Goal: Task Accomplishment & Management: Manage account settings

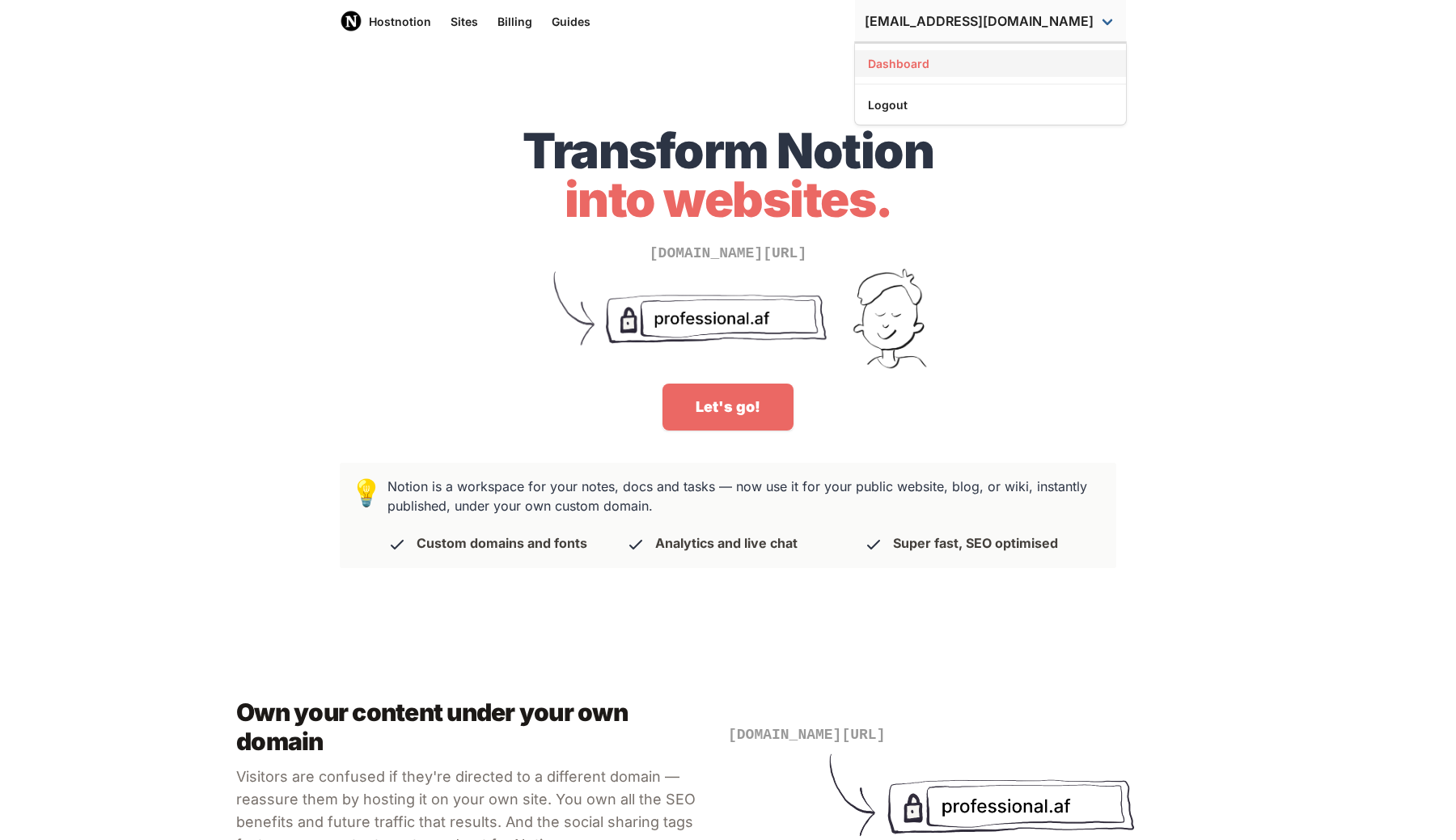
click at [954, 72] on link "Dashboard" at bounding box center [990, 64] width 271 height 27
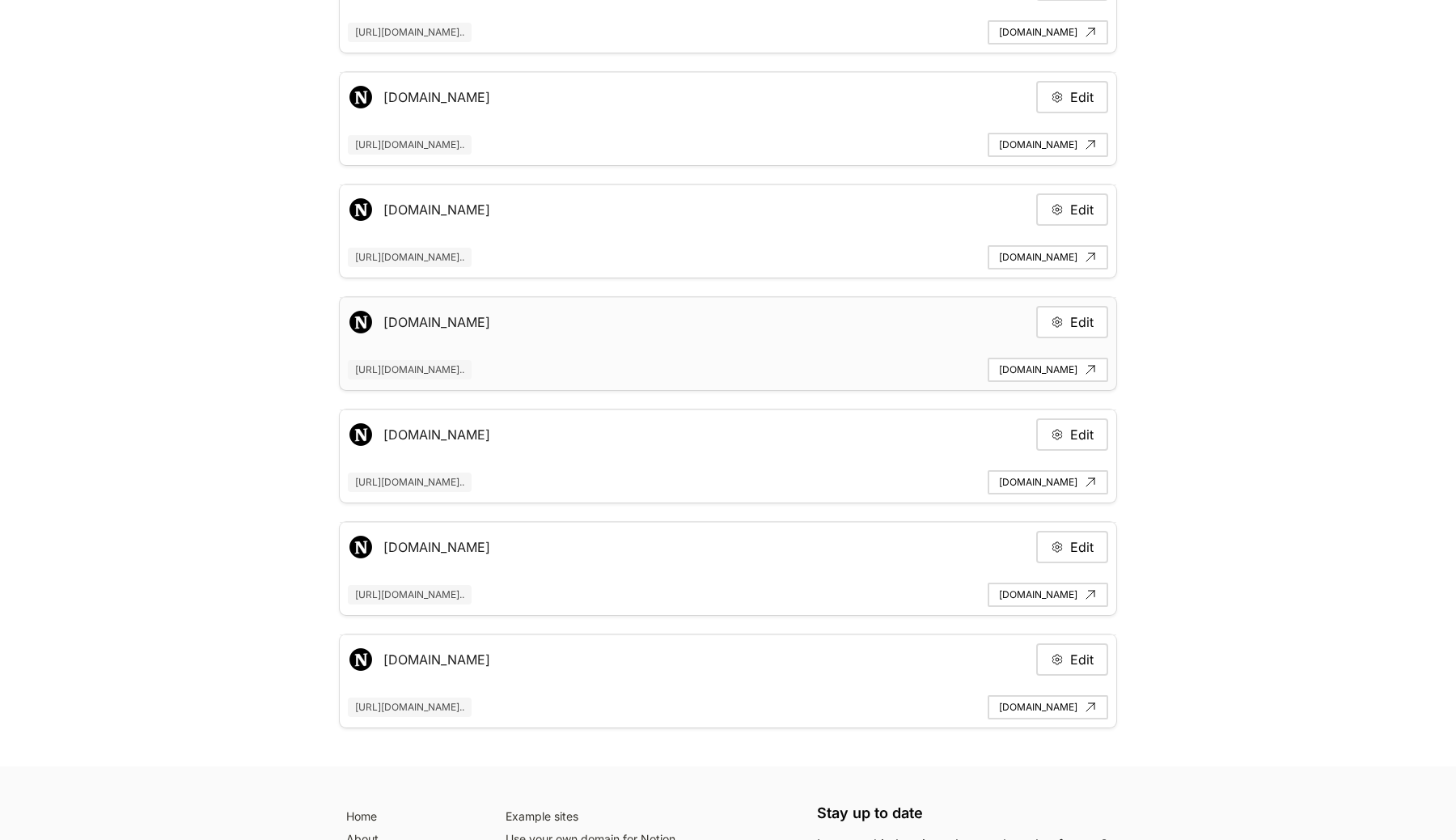
scroll to position [221, 0]
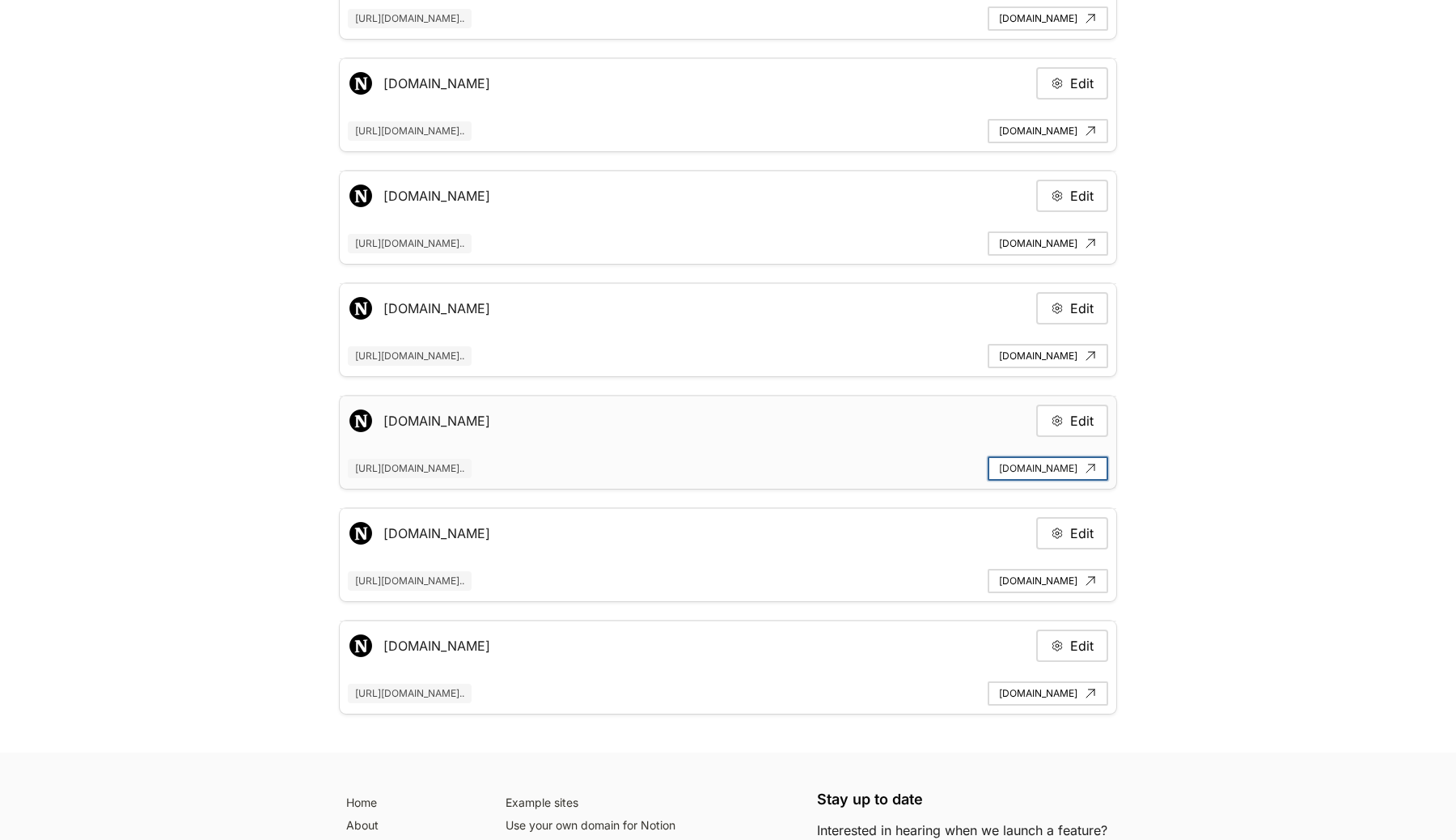
click at [998, 469] on link "[DOMAIN_NAME]" at bounding box center [1048, 468] width 120 height 24
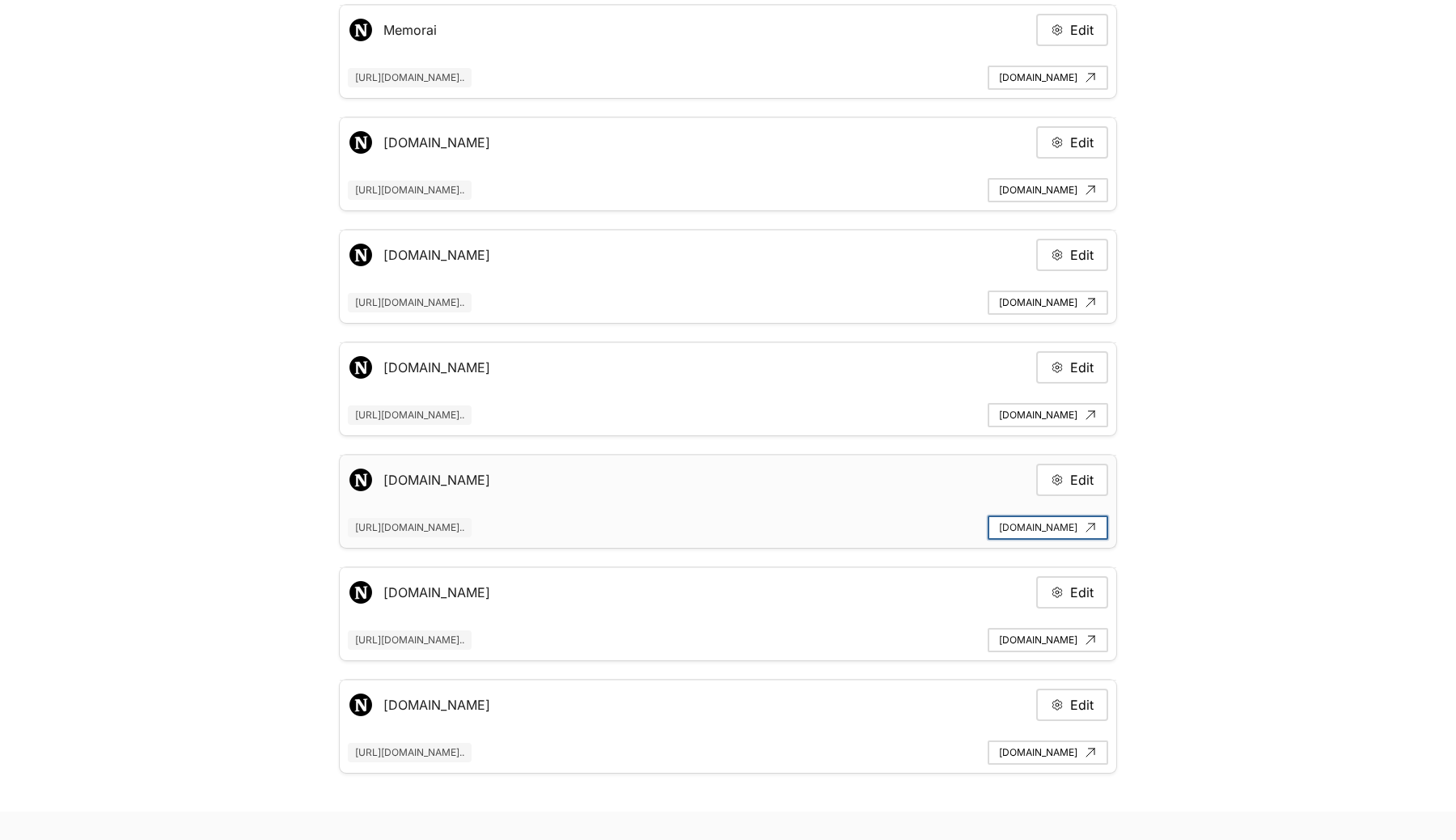
scroll to position [124, 0]
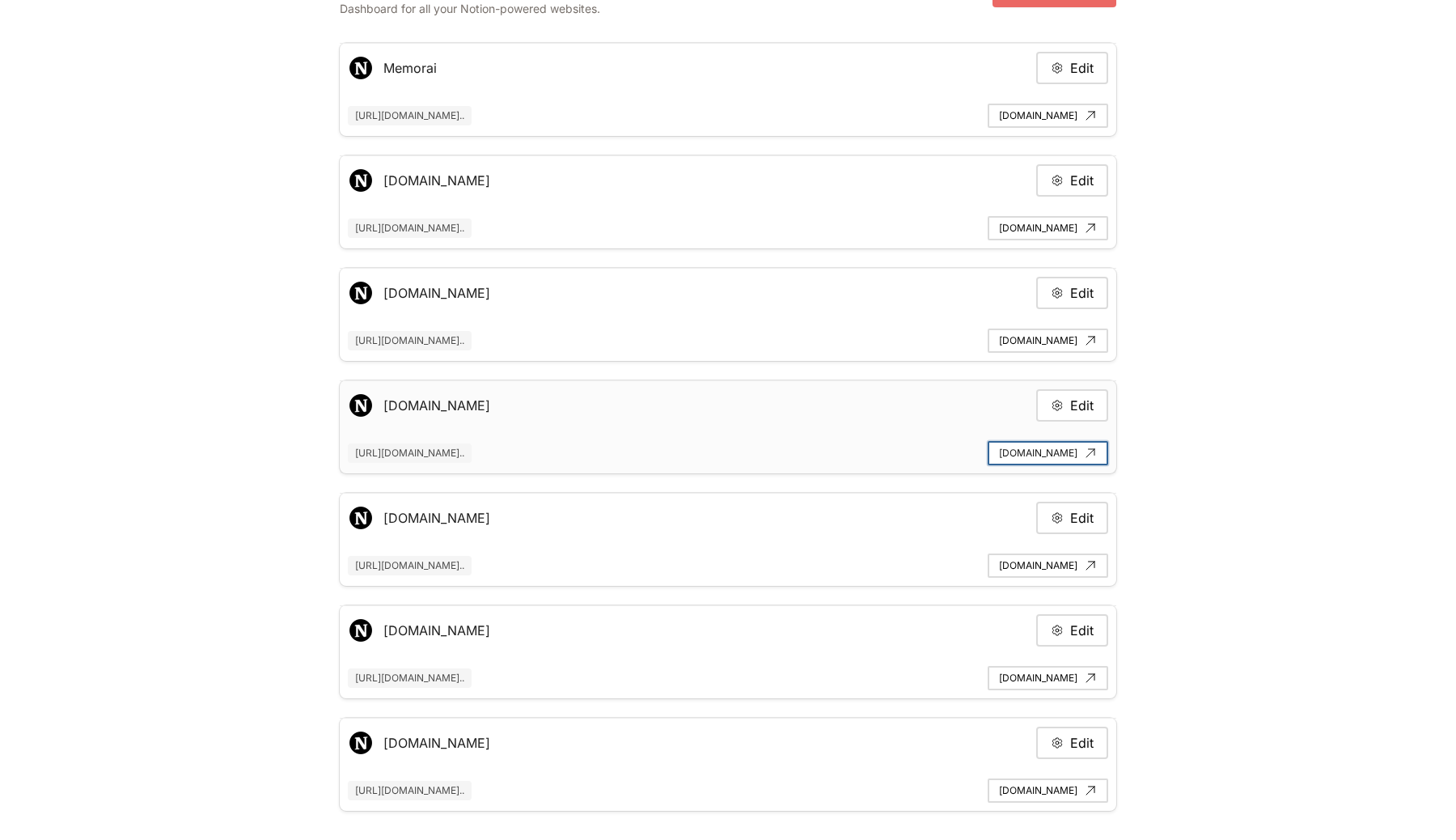
click at [1037, 448] on link "[DOMAIN_NAME]" at bounding box center [1048, 453] width 120 height 24
click at [1072, 402] on button "Edit" at bounding box center [1073, 405] width 72 height 32
type input "[DOMAIN_NAME]"
type input "[URL][DOMAIN_NAME]"
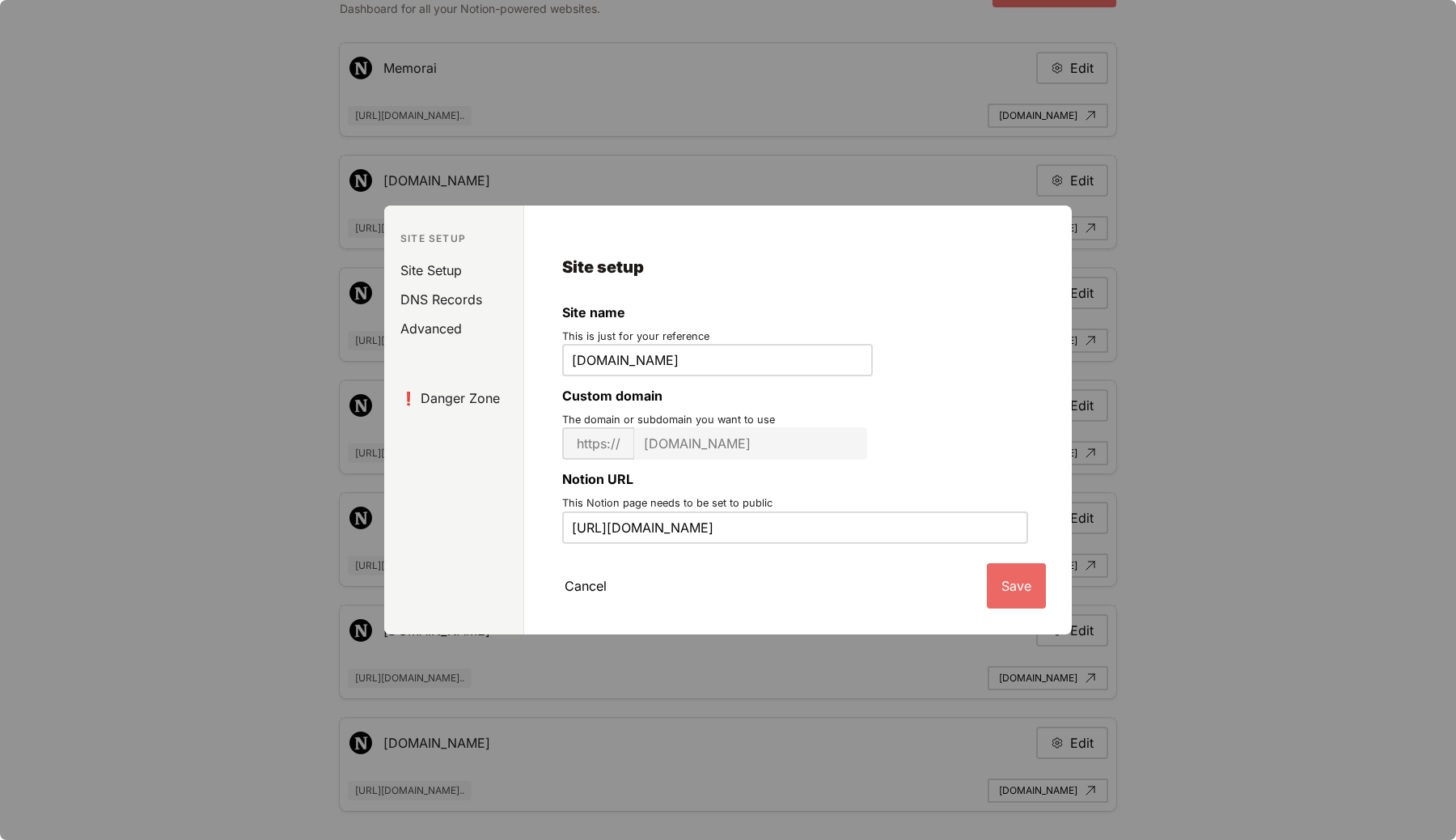
click at [467, 413] on aside "Site Setup Site Setup DNS Records Advanced ❗️ Danger Zone" at bounding box center [454, 420] width 140 height 429
click at [467, 394] on link "❗️ Danger Zone" at bounding box center [457, 398] width 133 height 29
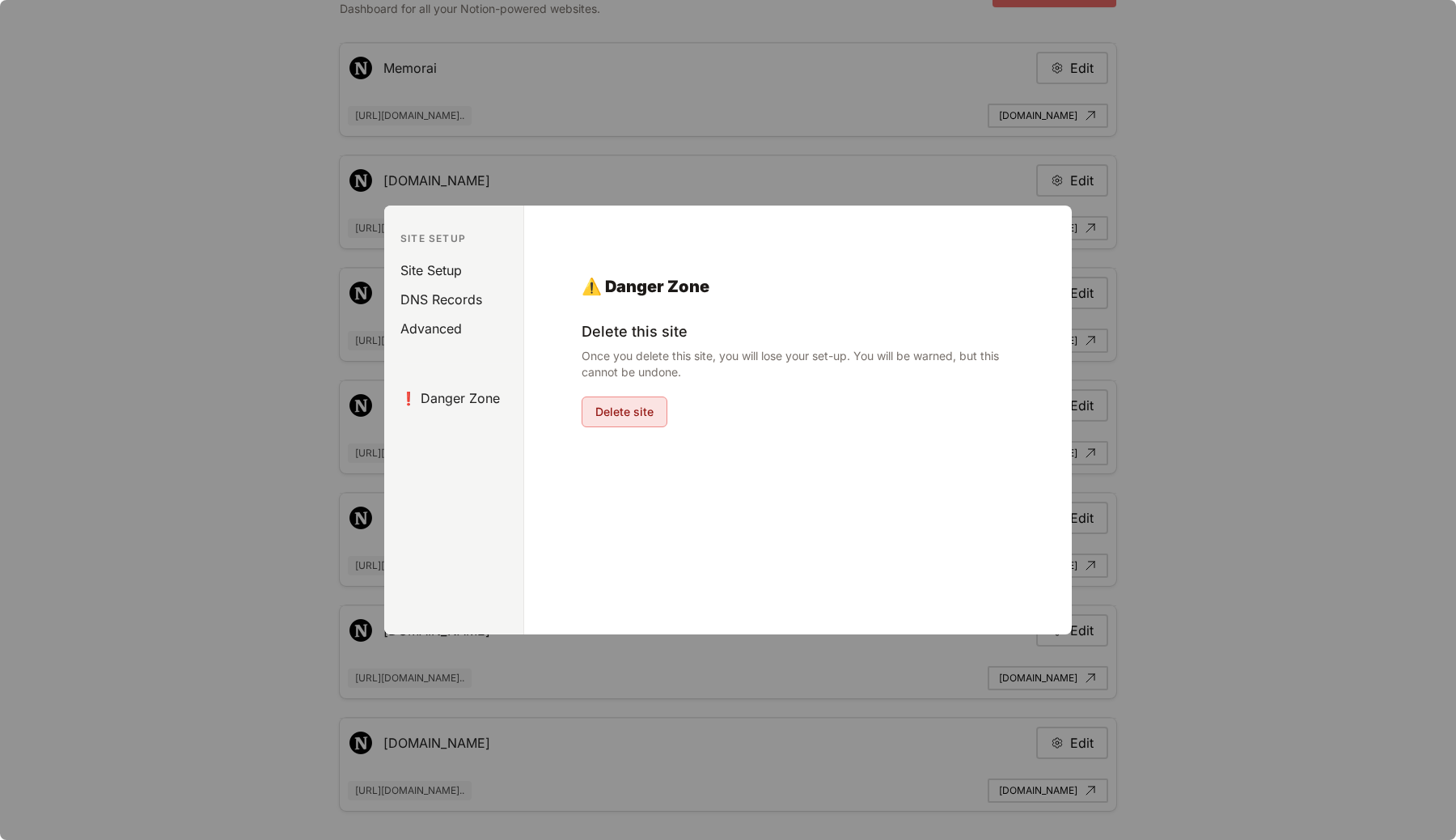
click at [655, 408] on button "Delete site" at bounding box center [625, 412] width 86 height 31
click at [657, 155] on div at bounding box center [728, 420] width 1456 height 840
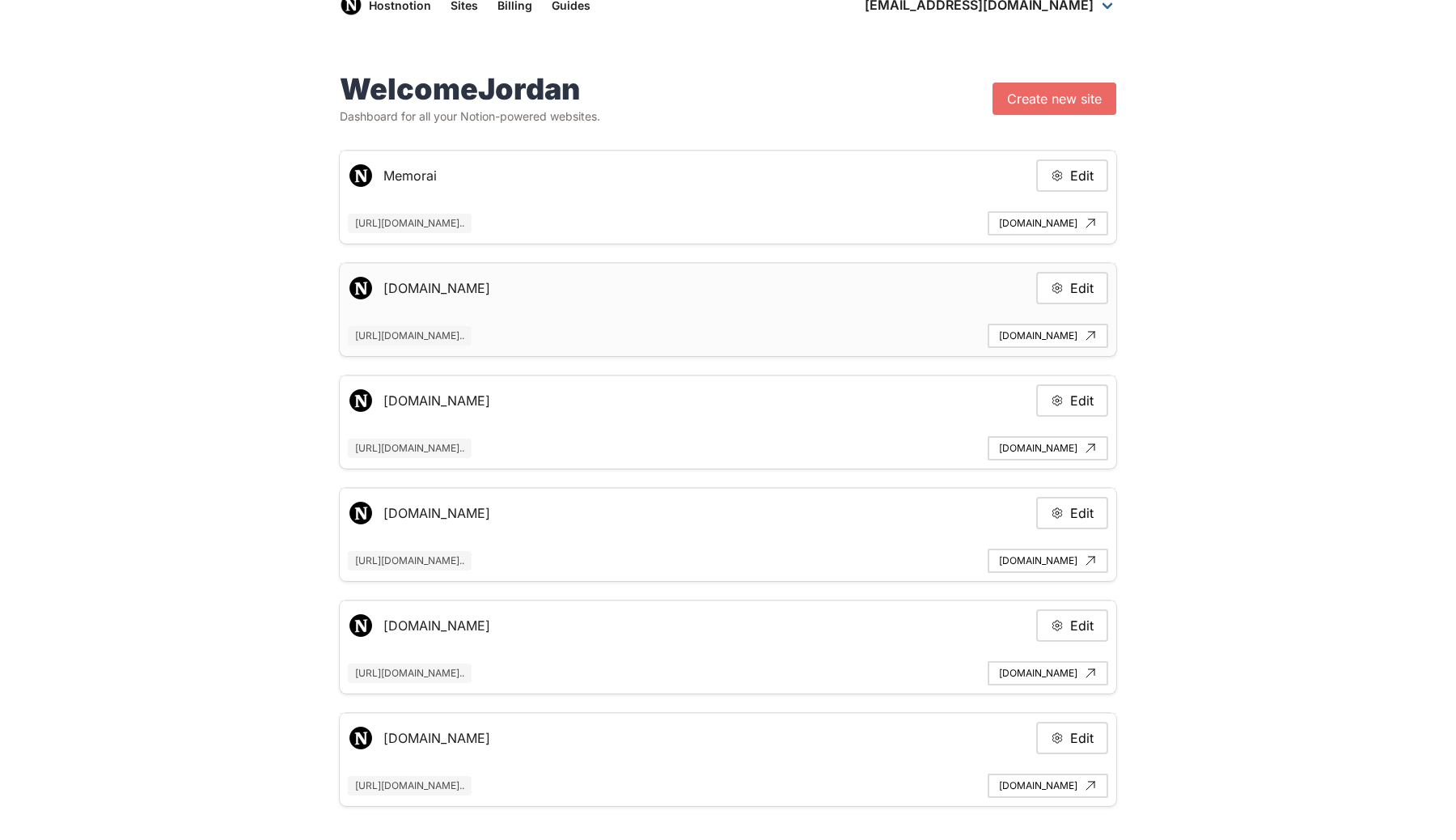
scroll to position [9, 0]
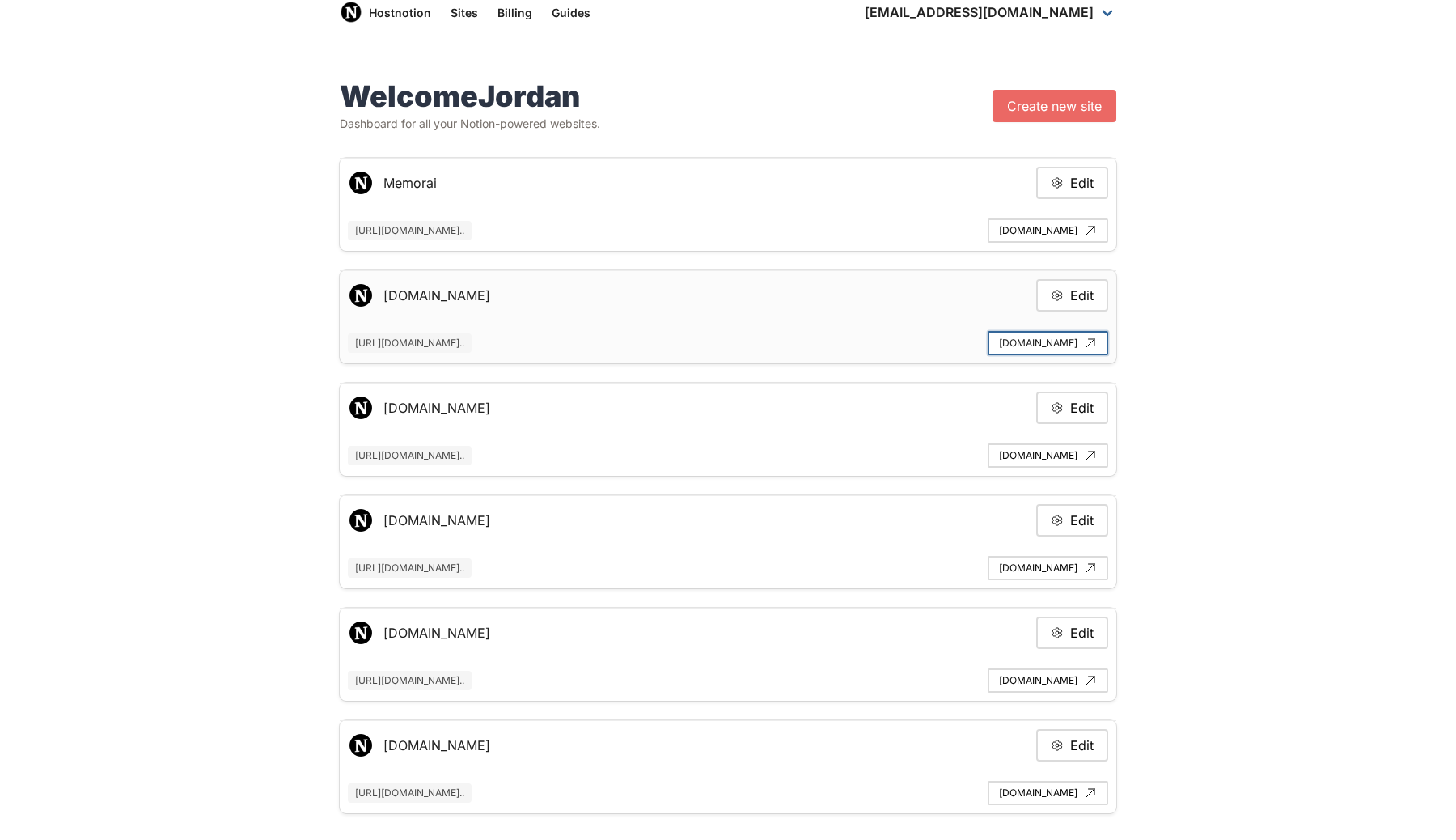
click at [999, 345] on link "[DOMAIN_NAME]" at bounding box center [1048, 343] width 120 height 24
click at [1062, 298] on icon at bounding box center [1057, 295] width 13 height 13
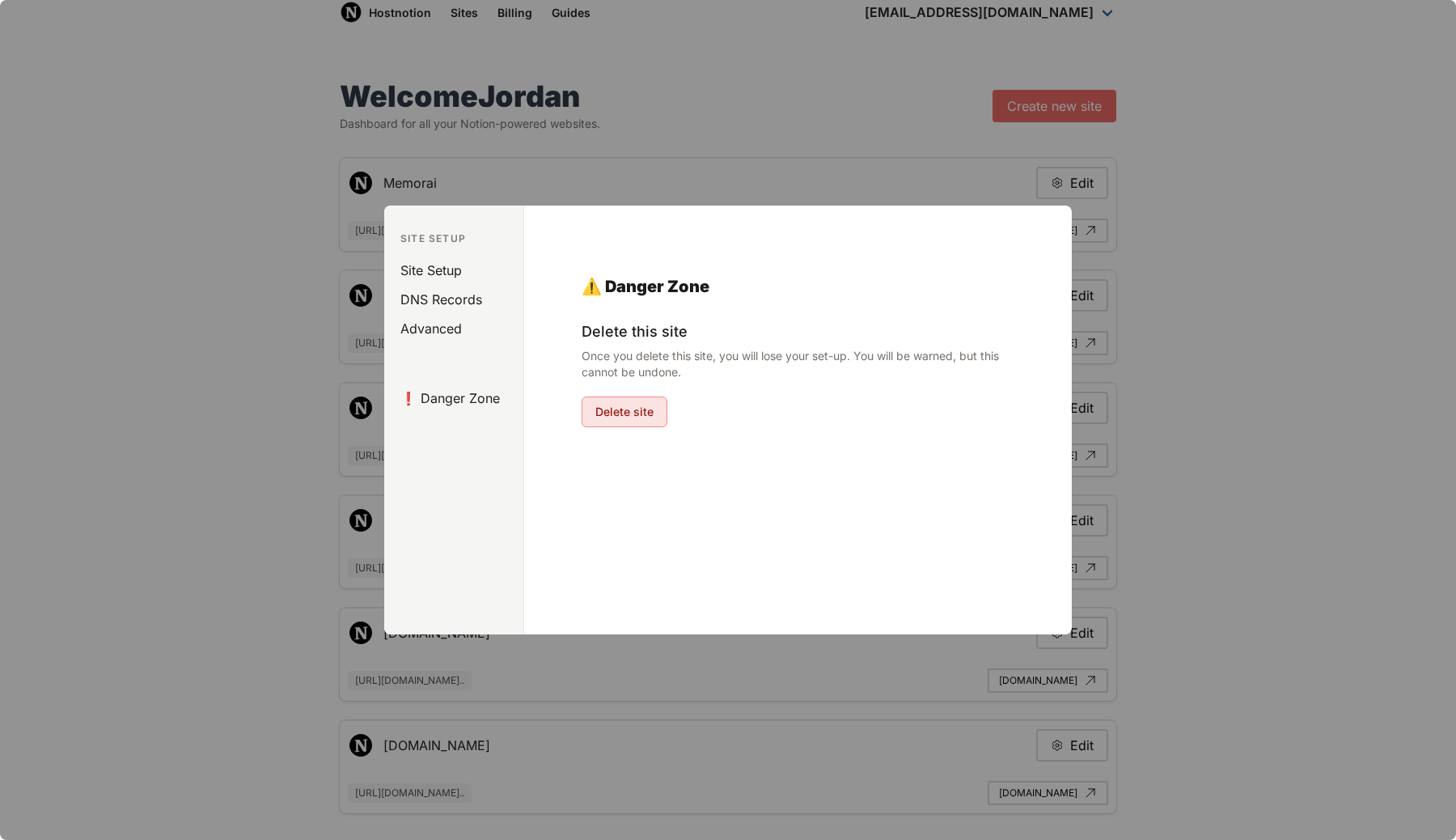
click at [638, 411] on button "Delete site" at bounding box center [625, 412] width 86 height 31
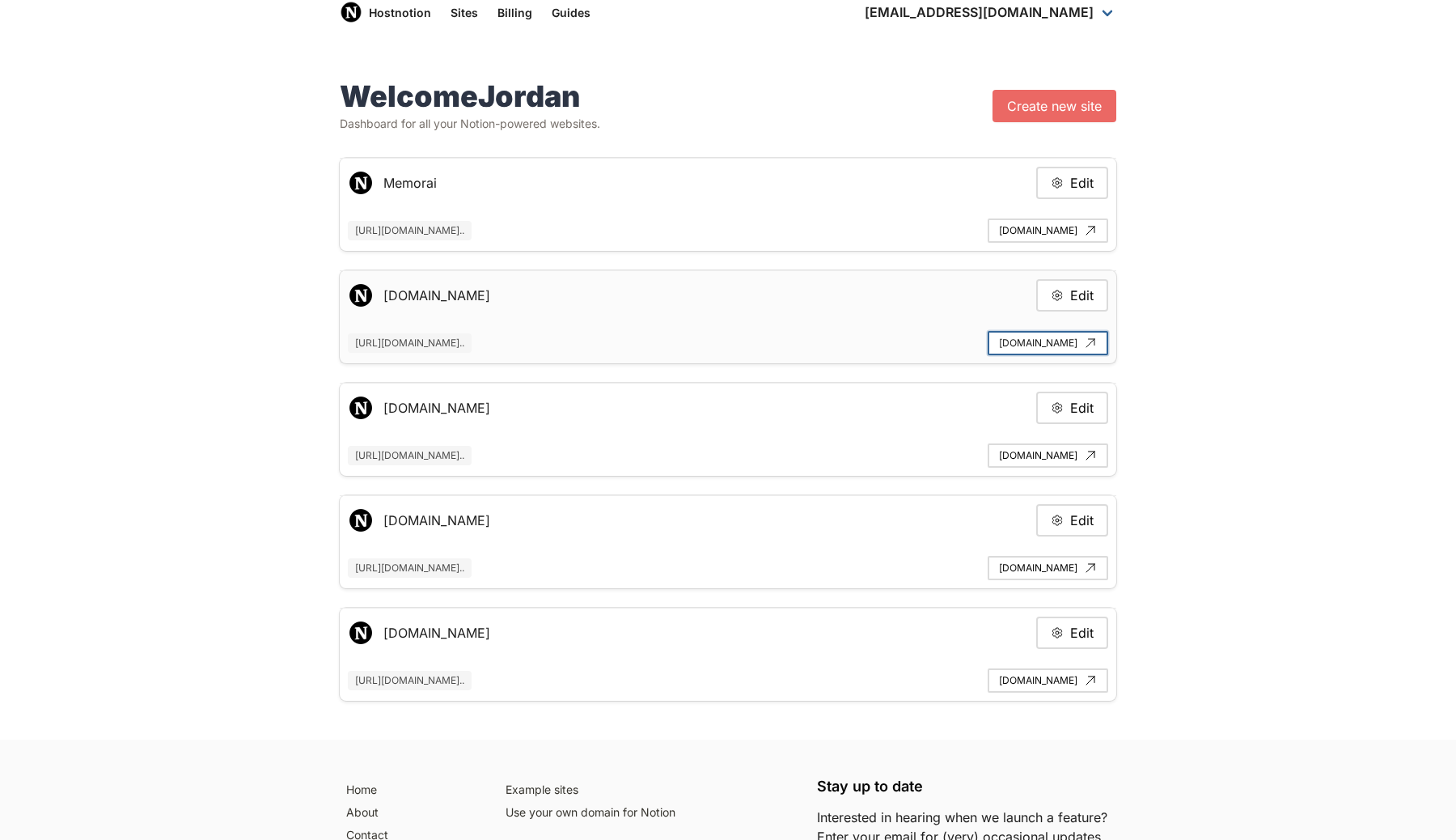
click at [1013, 333] on link "[DOMAIN_NAME]" at bounding box center [1048, 343] width 120 height 24
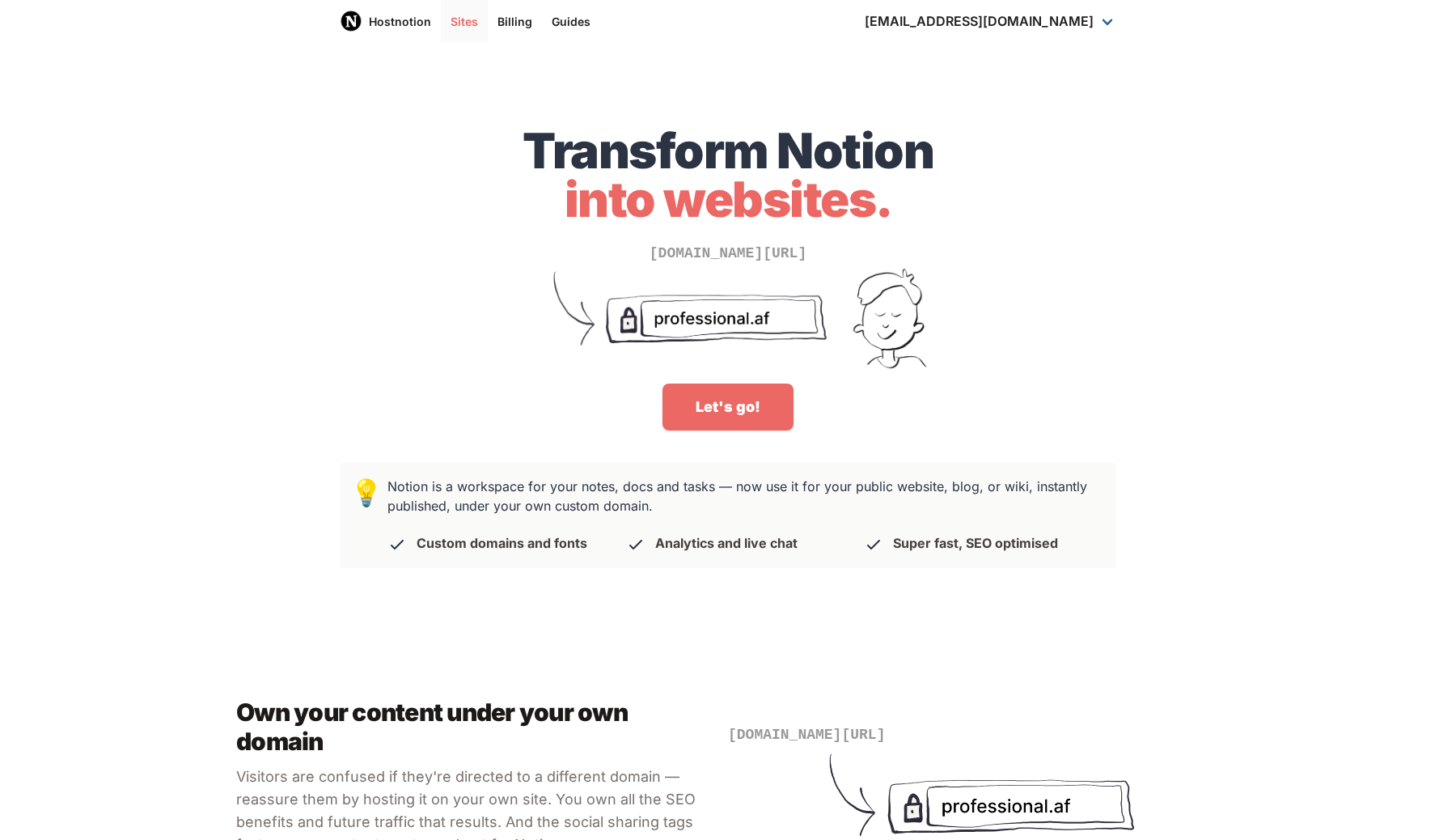
click at [476, 13] on link "Sites" at bounding box center [465, 21] width 47 height 42
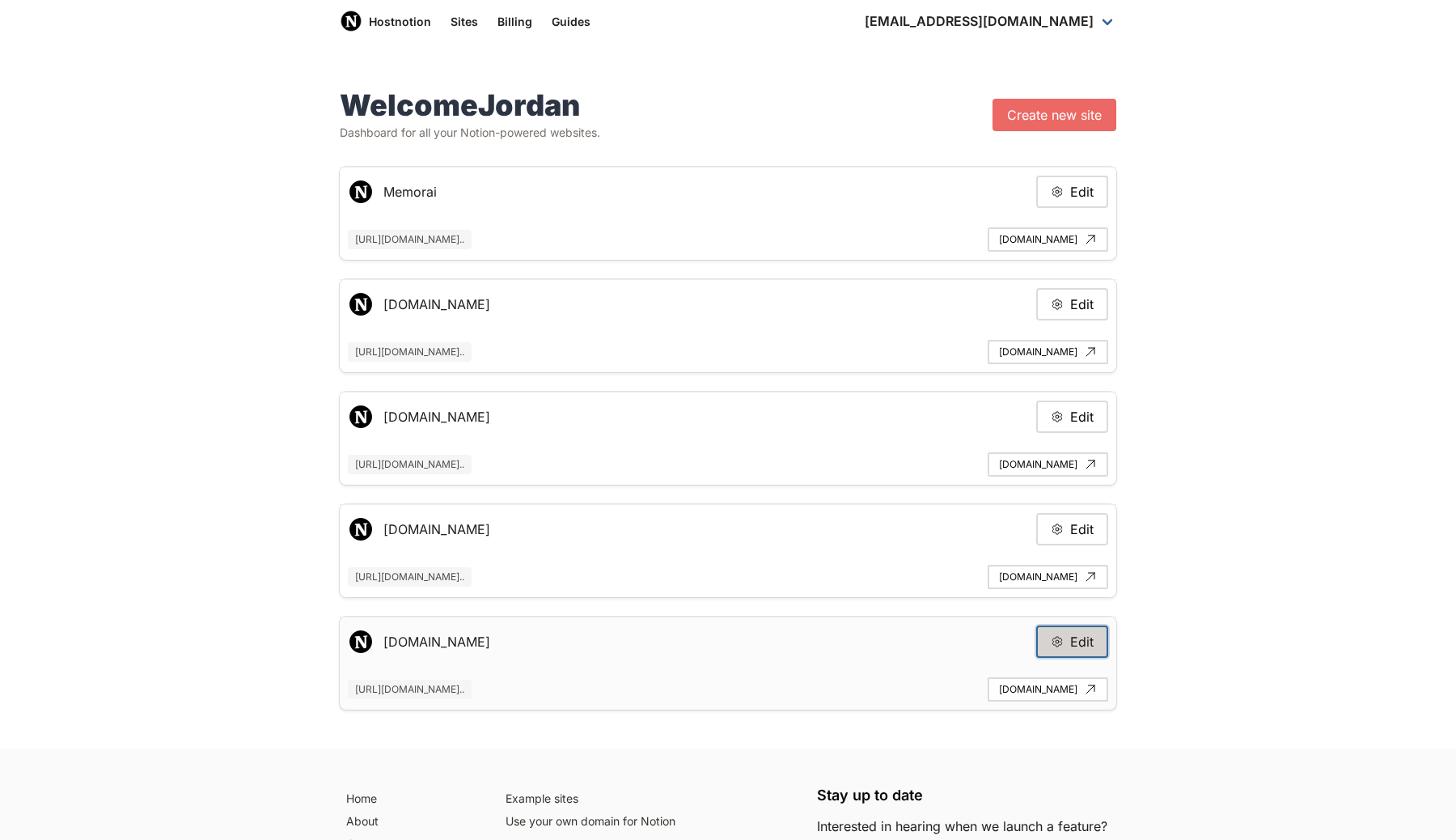
click at [1087, 627] on button "Edit" at bounding box center [1073, 642] width 72 height 32
type input "[DOMAIN_NAME]"
type input "[URL][DOMAIN_NAME]"
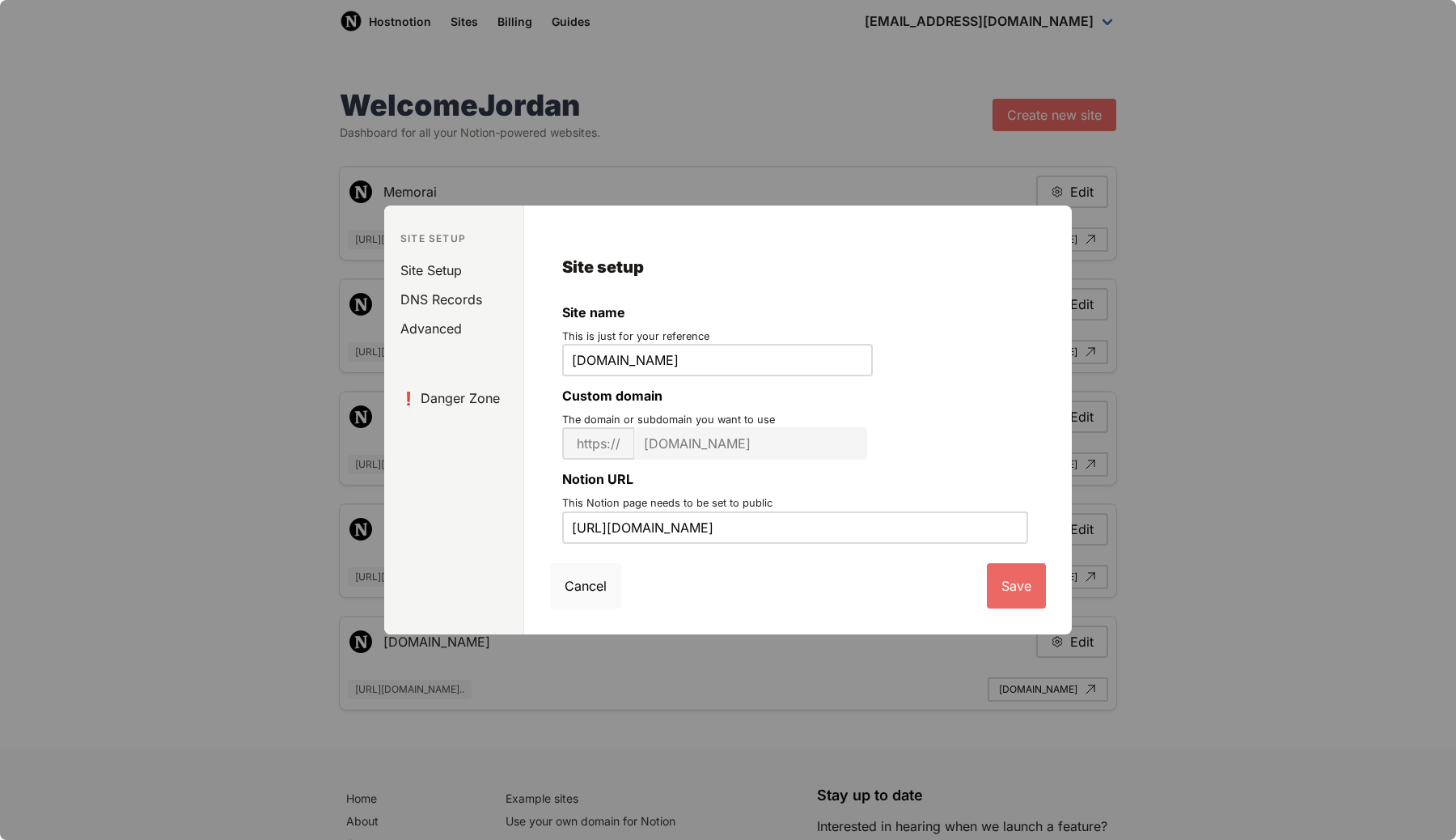
click at [581, 586] on button "Cancel" at bounding box center [585, 586] width 72 height 45
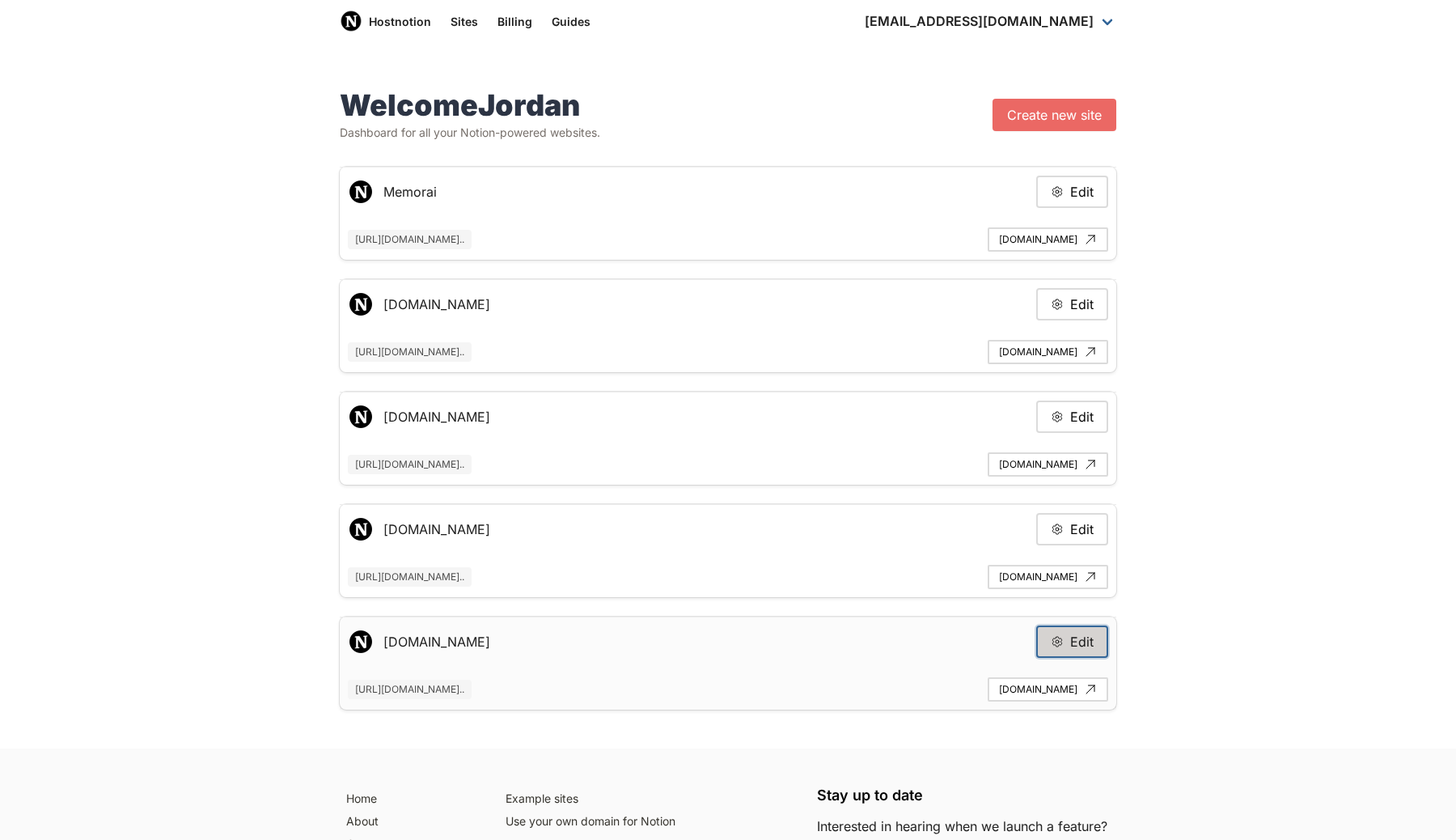
click at [1037, 635] on button "Edit" at bounding box center [1073, 642] width 72 height 32
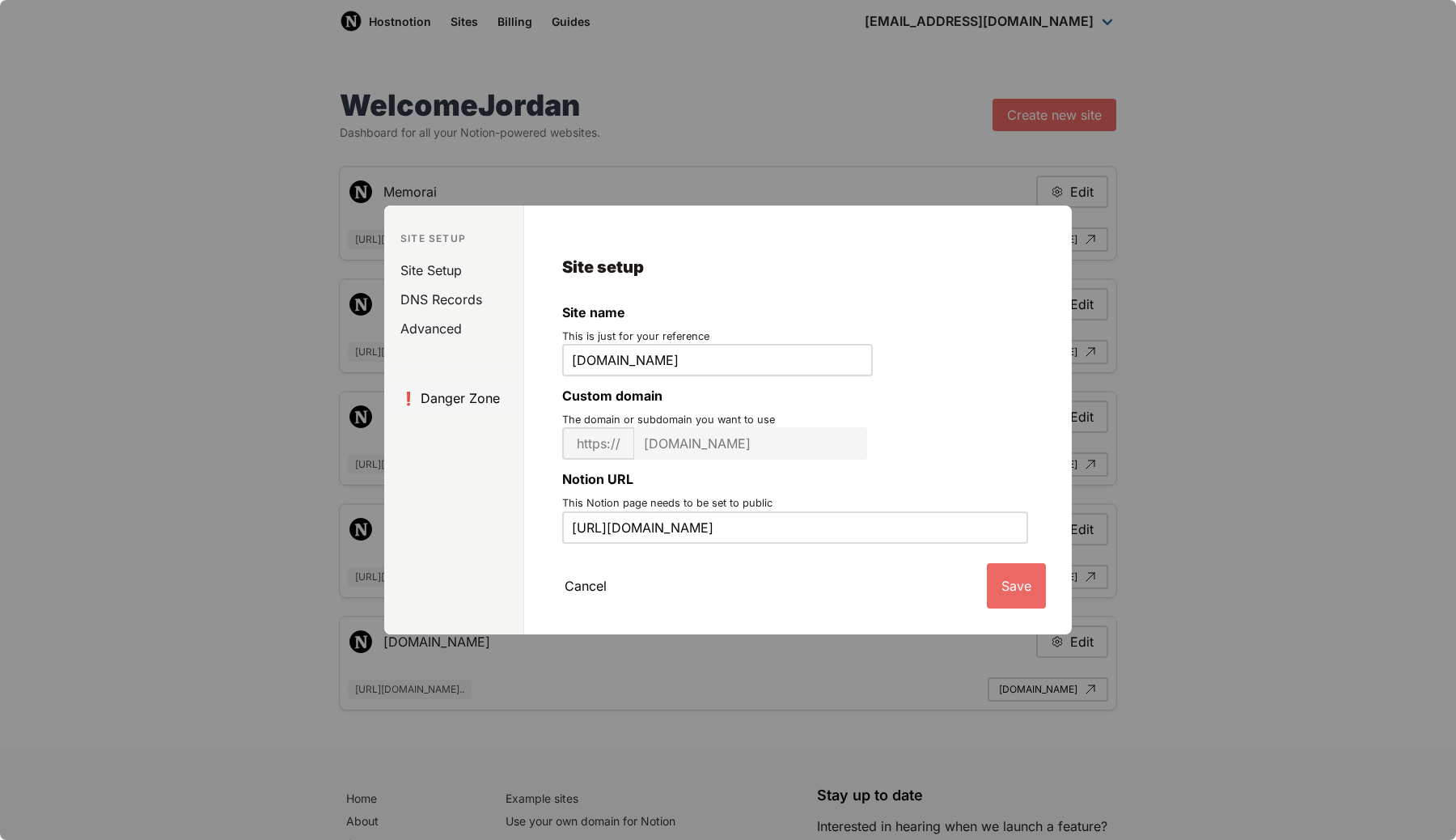
click at [463, 406] on link "❗️ Danger Zone" at bounding box center [457, 398] width 133 height 29
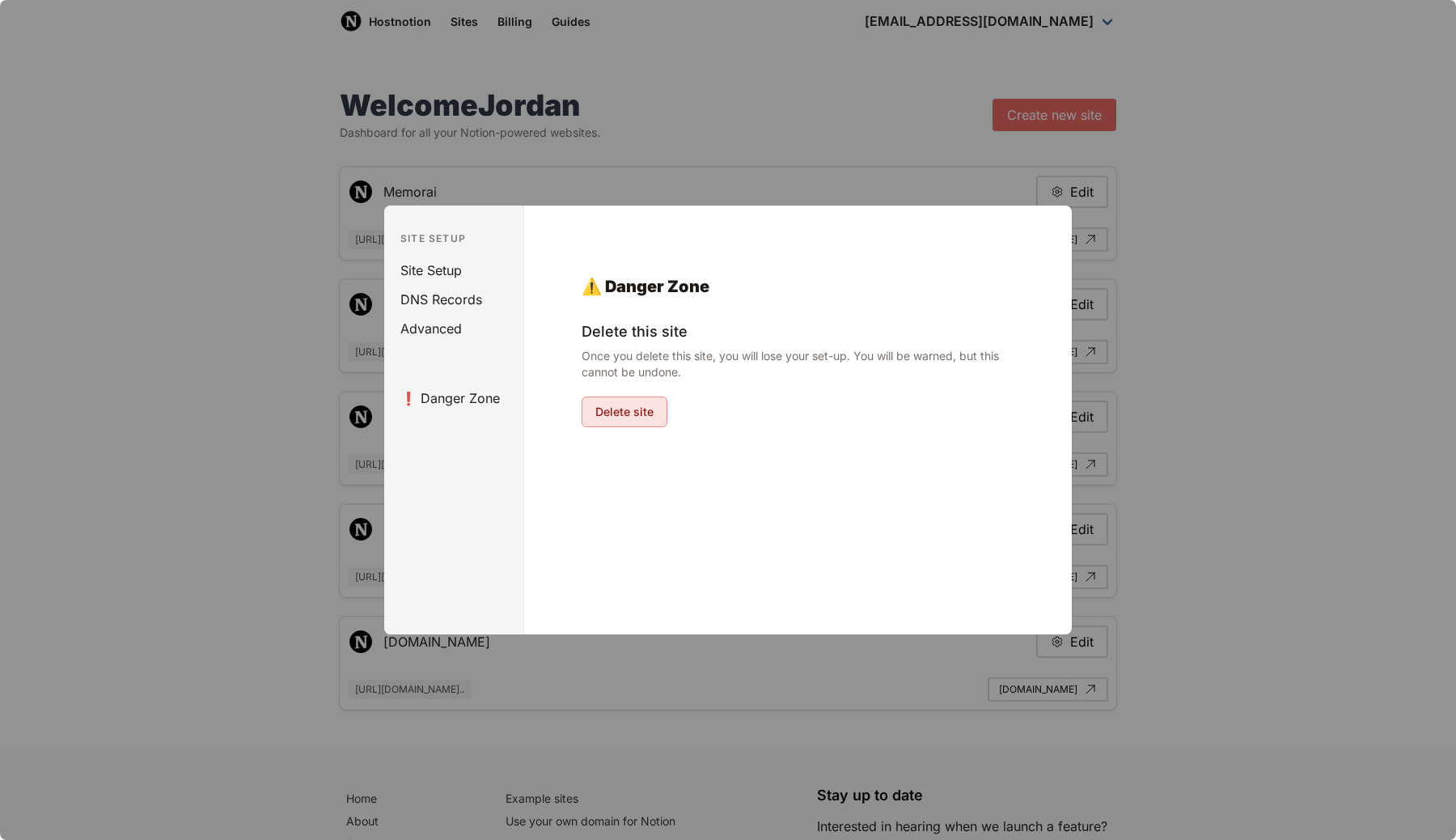
click at [615, 408] on button "Delete site" at bounding box center [625, 412] width 86 height 31
